Goal: Find specific page/section: Find specific page/section

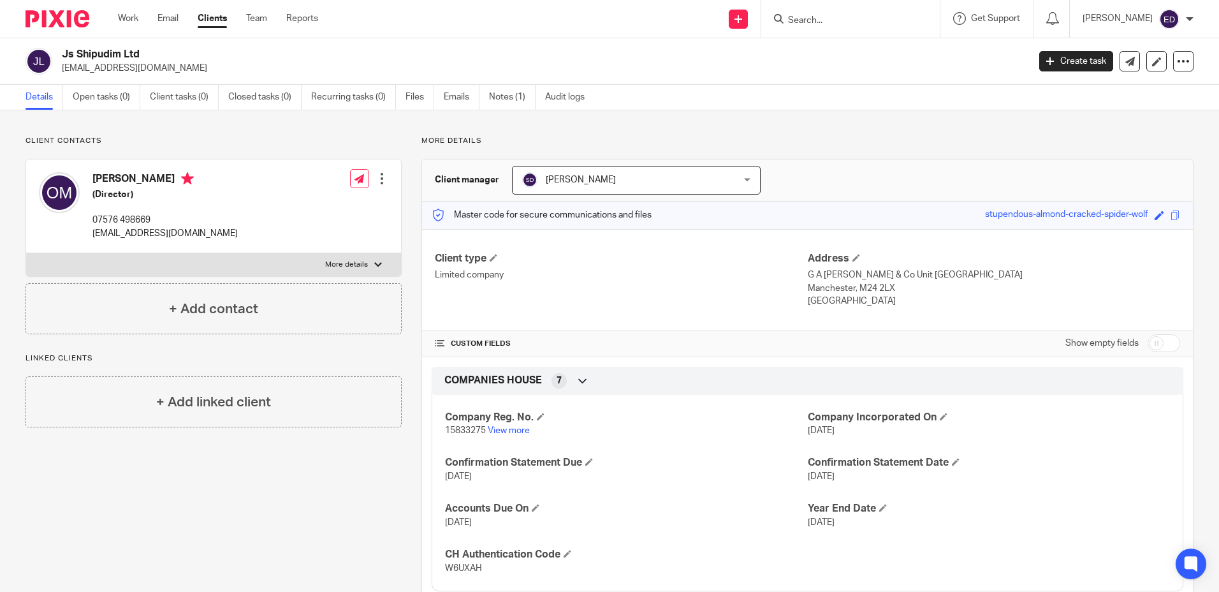
click at [865, 19] on input "Search" at bounding box center [844, 20] width 115 height 11
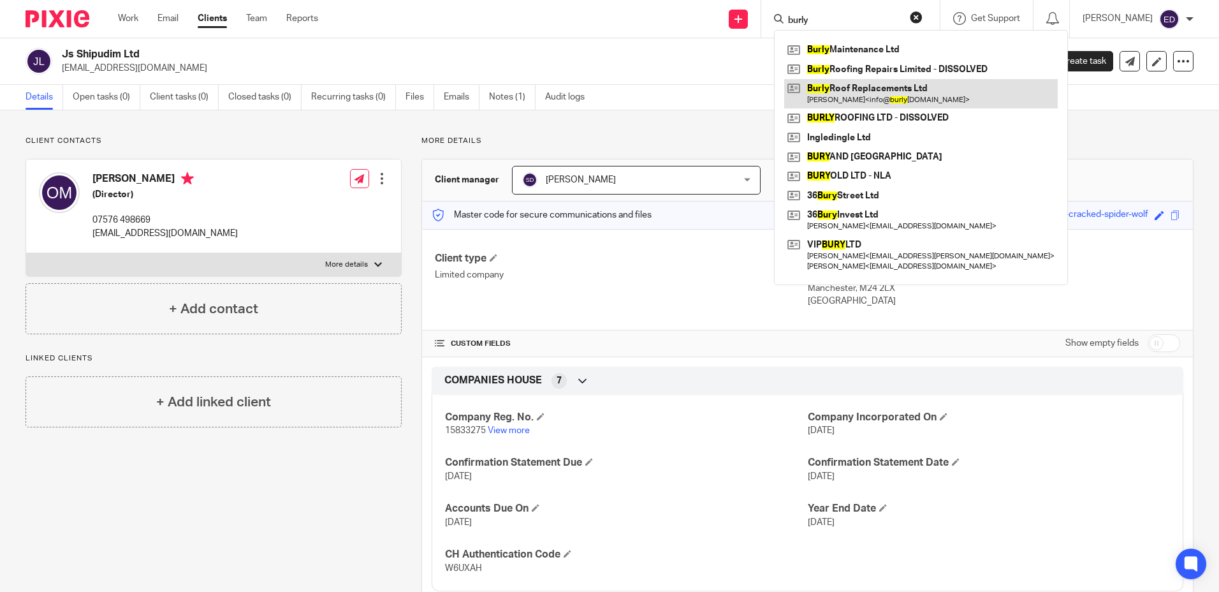
type input "burly"
click at [913, 89] on link at bounding box center [920, 93] width 273 height 29
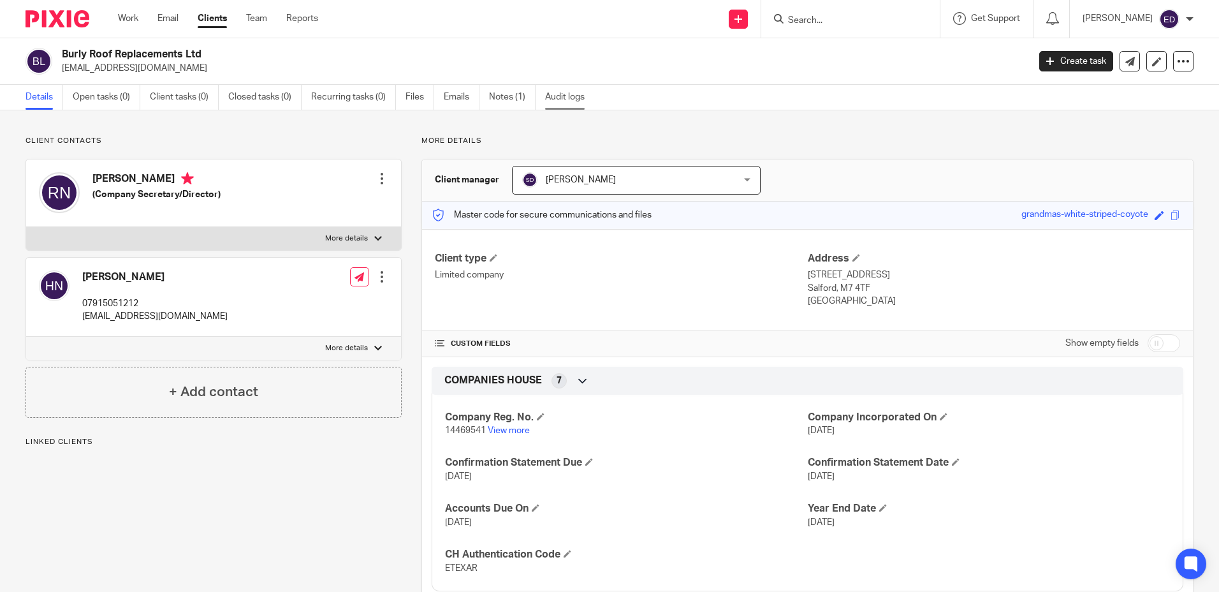
click at [578, 99] on link "Audit logs" at bounding box center [569, 97] width 49 height 25
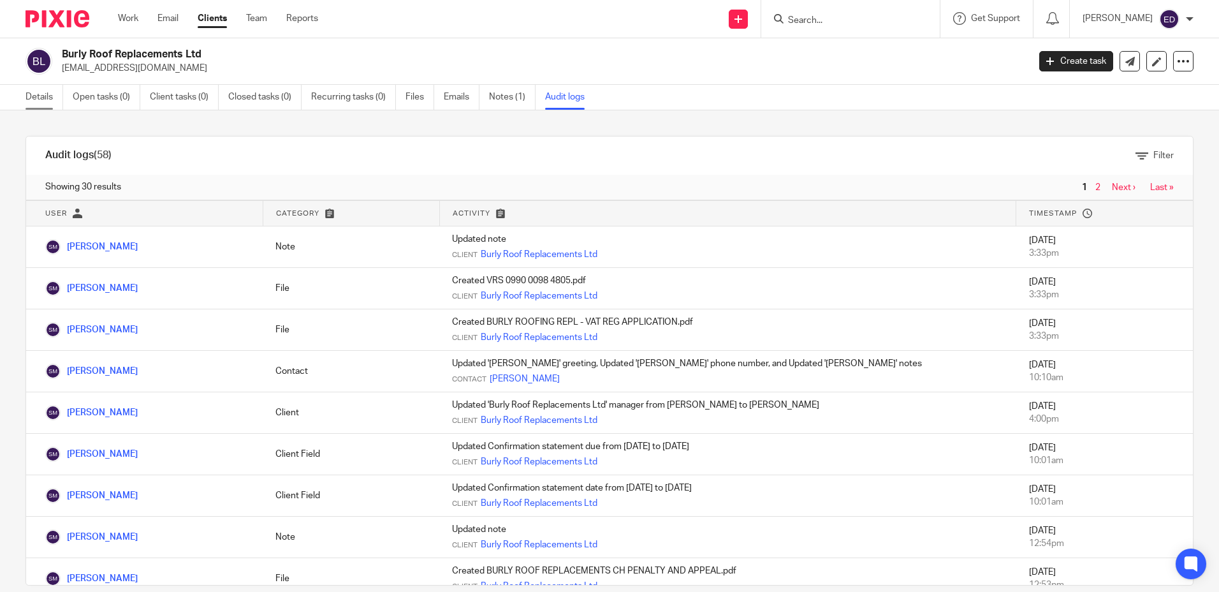
click at [48, 98] on link "Details" at bounding box center [45, 97] width 38 height 25
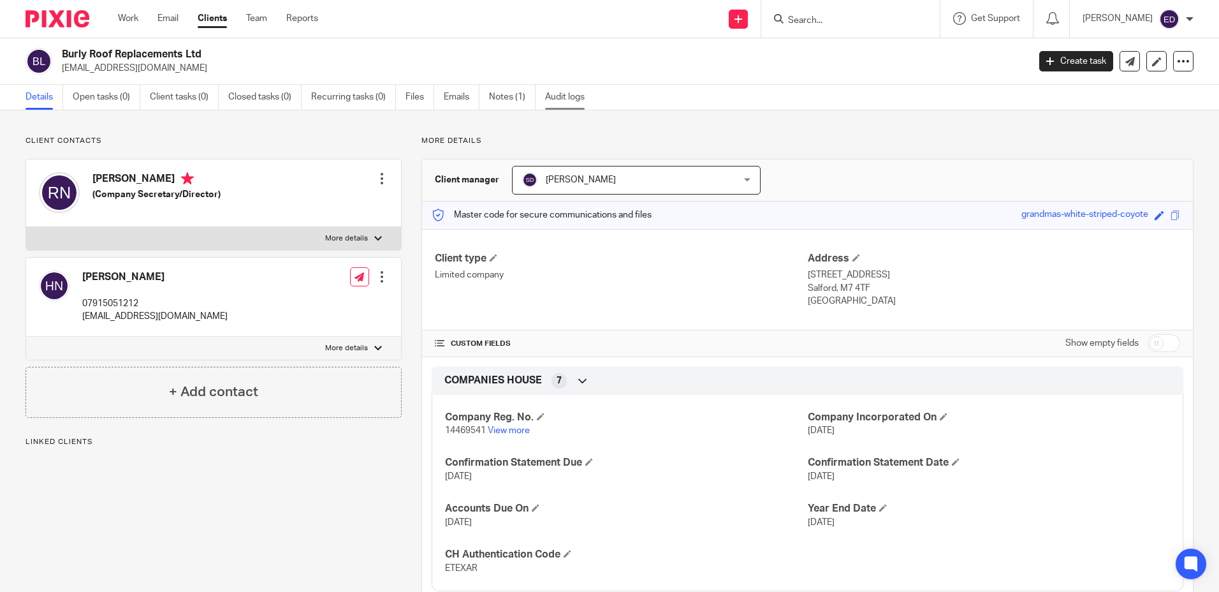
click at [550, 94] on link "Audit logs" at bounding box center [569, 97] width 49 height 25
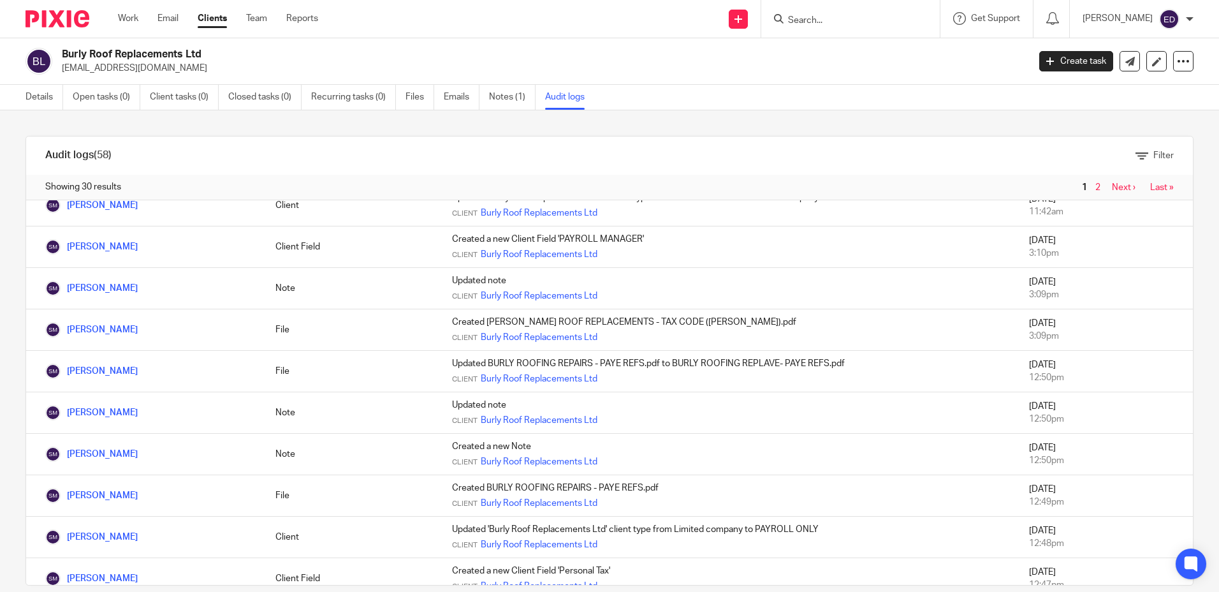
scroll to position [884, 0]
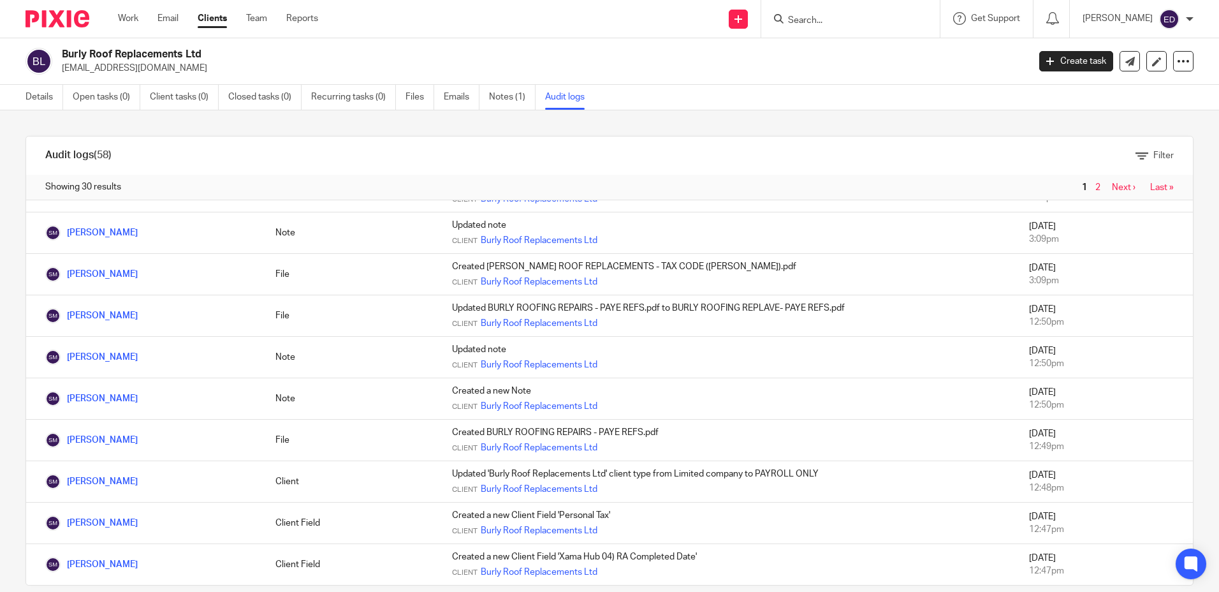
click at [876, 24] on input "Search" at bounding box center [844, 20] width 115 height 11
drag, startPoint x: 866, startPoint y: 24, endPoint x: 799, endPoint y: 24, distance: 66.9
click at [799, 24] on div "lml No results found. Try searching for the name of a client or contact..." at bounding box center [850, 19] width 179 height 38
type input "lml"
